Goal: Navigation & Orientation: Find specific page/section

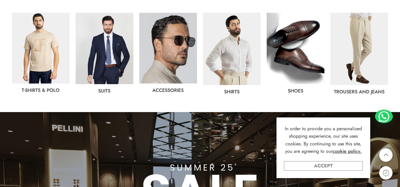
scroll to position [333, 0]
click at [330, 169] on link "Accept" at bounding box center [323, 166] width 79 height 10
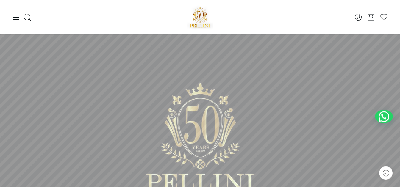
scroll to position [0, 0]
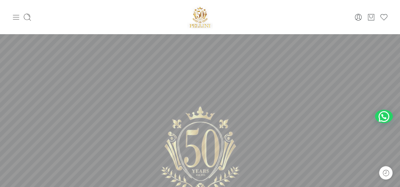
click at [15, 16] on icon at bounding box center [16, 17] width 8 height 8
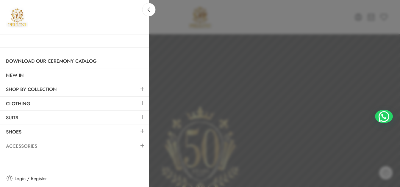
click at [36, 144] on link "Accessories" at bounding box center [74, 147] width 149 height 14
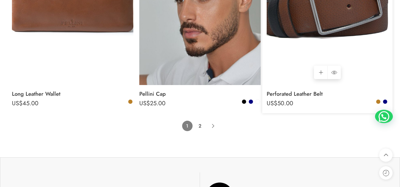
scroll to position [3916, 0]
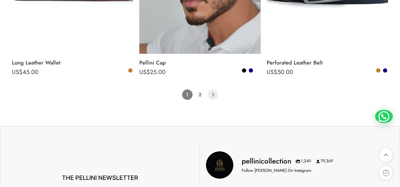
click at [212, 91] on icon "Product Pagination" at bounding box center [213, 95] width 10 height 10
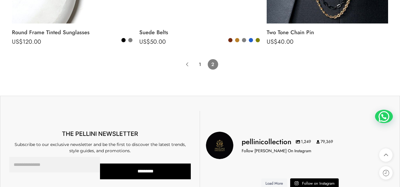
scroll to position [463, 0]
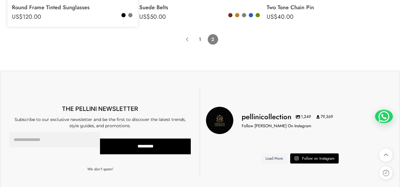
scroll to position [528, 0]
